Goal: Find specific page/section: Find specific page/section

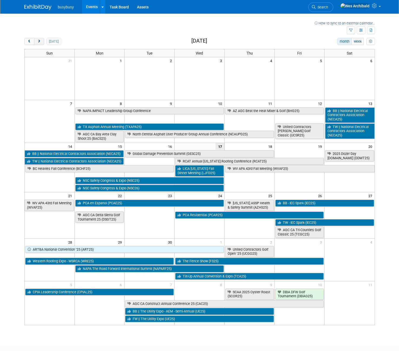
click at [40, 42] on button "next" at bounding box center [39, 41] width 10 height 7
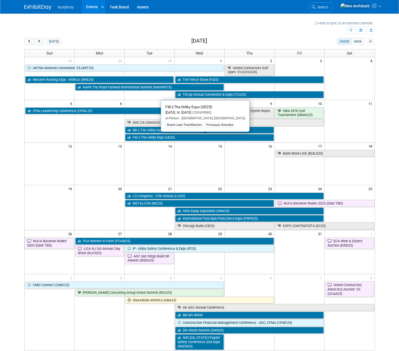
click at [149, 138] on link "FW || The Utility Expo (UE25)" at bounding box center [199, 137] width 149 height 7
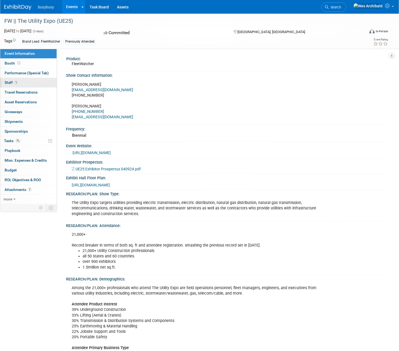
click at [12, 82] on span "Staff 1" at bounding box center [12, 82] width 14 height 4
